Goal: Navigation & Orientation: Find specific page/section

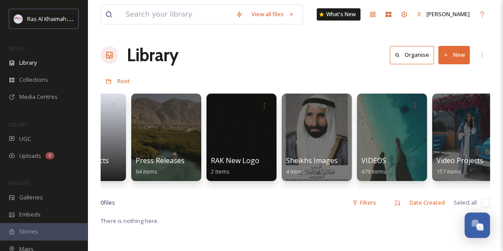
scroll to position [0, 1866]
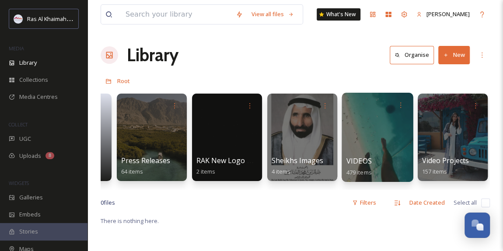
click at [390, 142] on div at bounding box center [376, 137] width 71 height 89
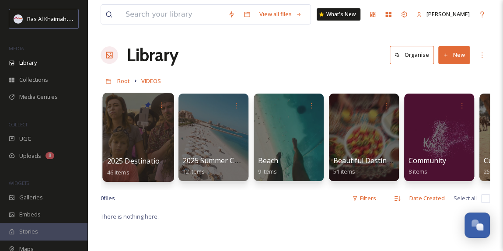
click at [141, 148] on div at bounding box center [137, 137] width 71 height 89
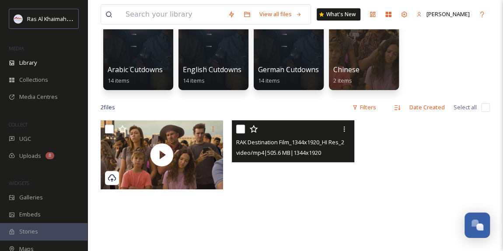
scroll to position [52, 0]
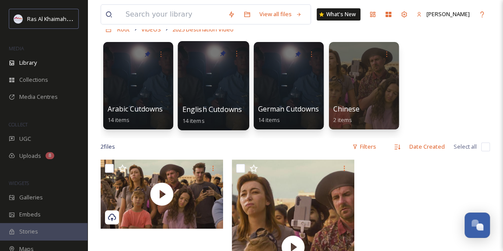
click at [222, 101] on div at bounding box center [212, 85] width 71 height 89
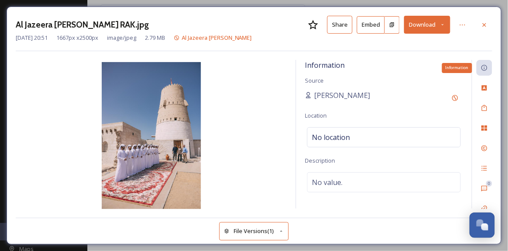
scroll to position [277, 0]
click at [487, 26] on icon at bounding box center [484, 24] width 7 height 7
